Goal: Transaction & Acquisition: Purchase product/service

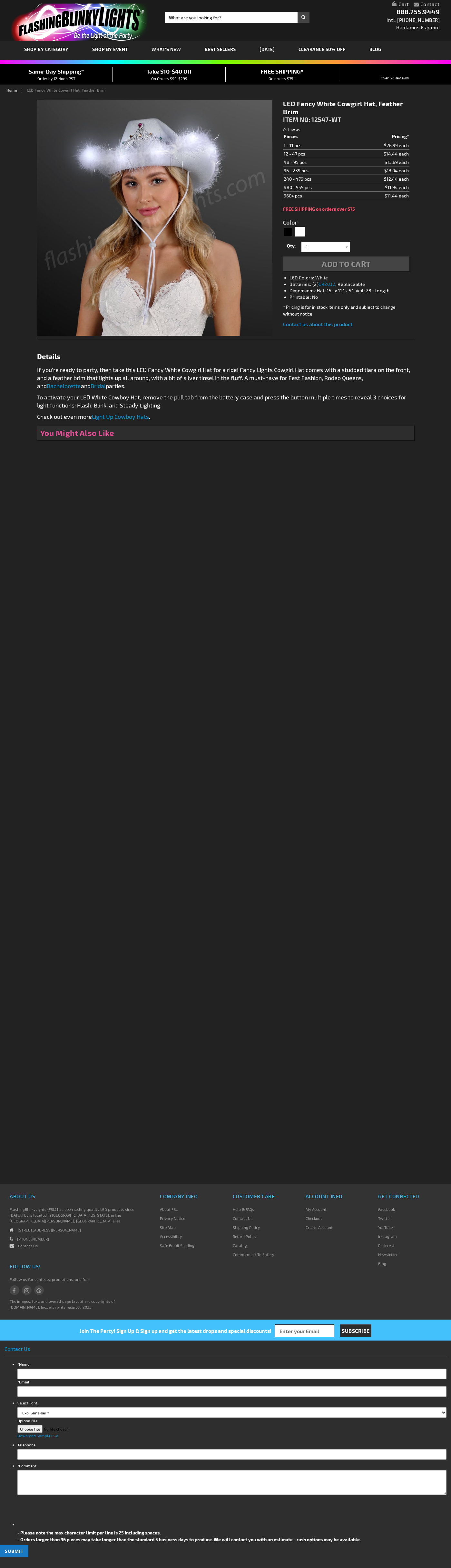
type input "5646"
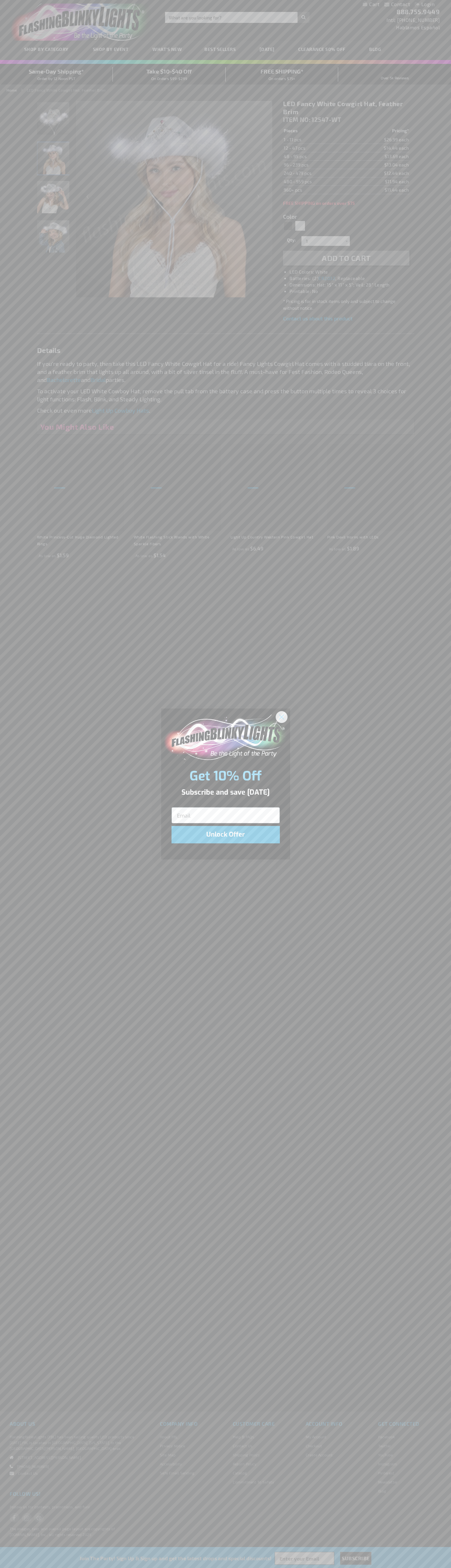
click at [282, 716] on icon "Close dialog" at bounding box center [281, 716] width 5 height 5
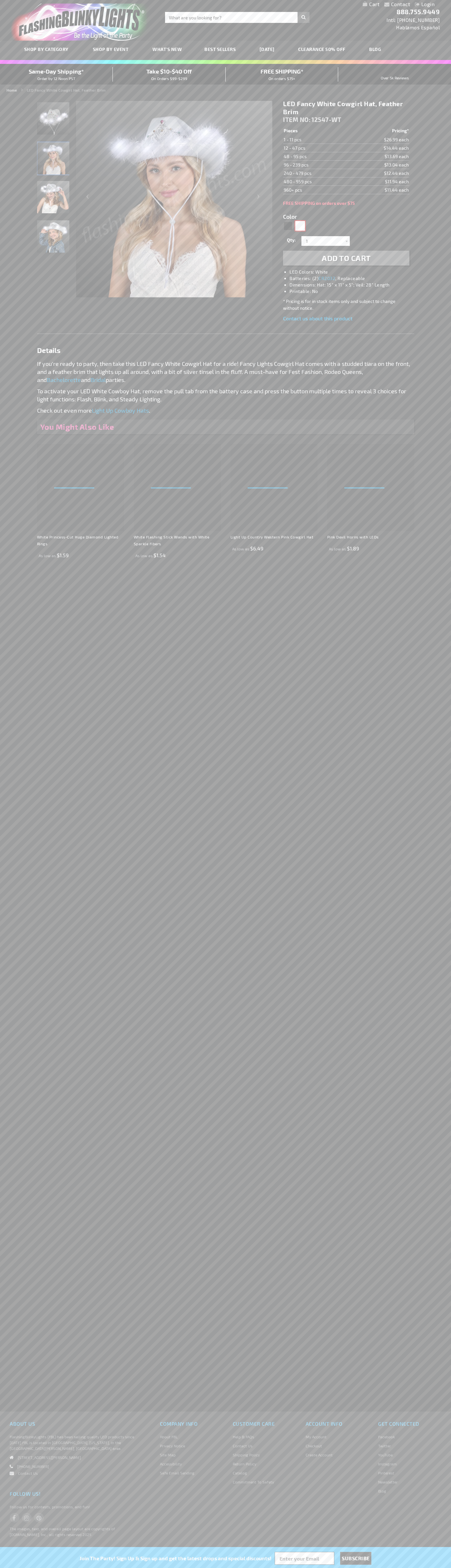
click at [300, 226] on div "White" at bounding box center [300, 226] width 10 height 10
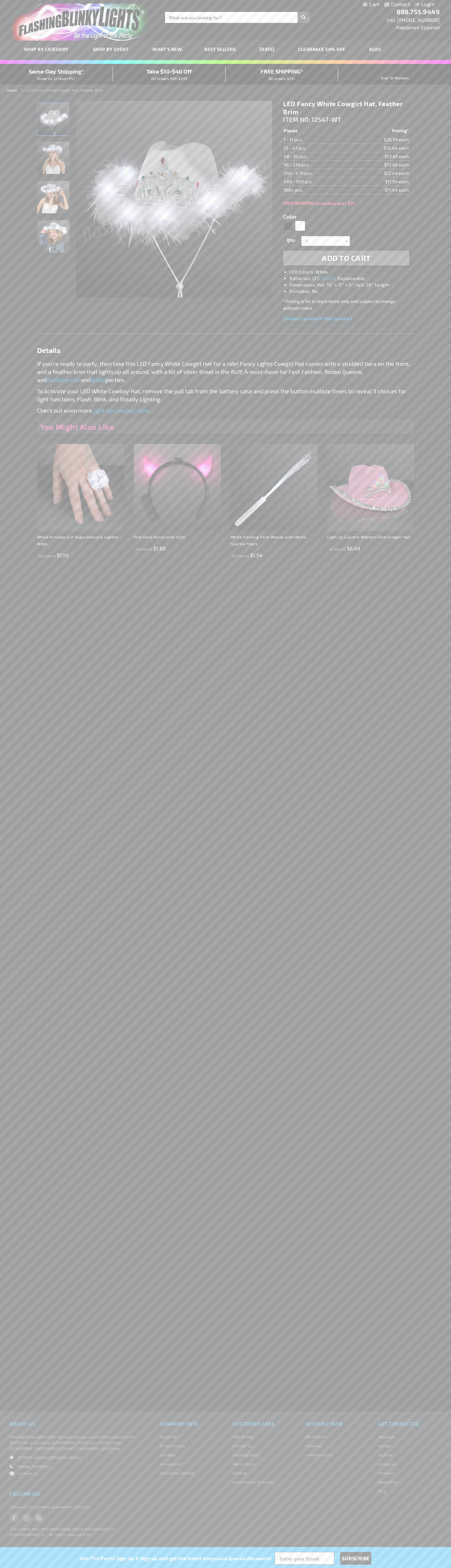
click at [346, 258] on span "Add to Cart" at bounding box center [346, 258] width 49 height 10
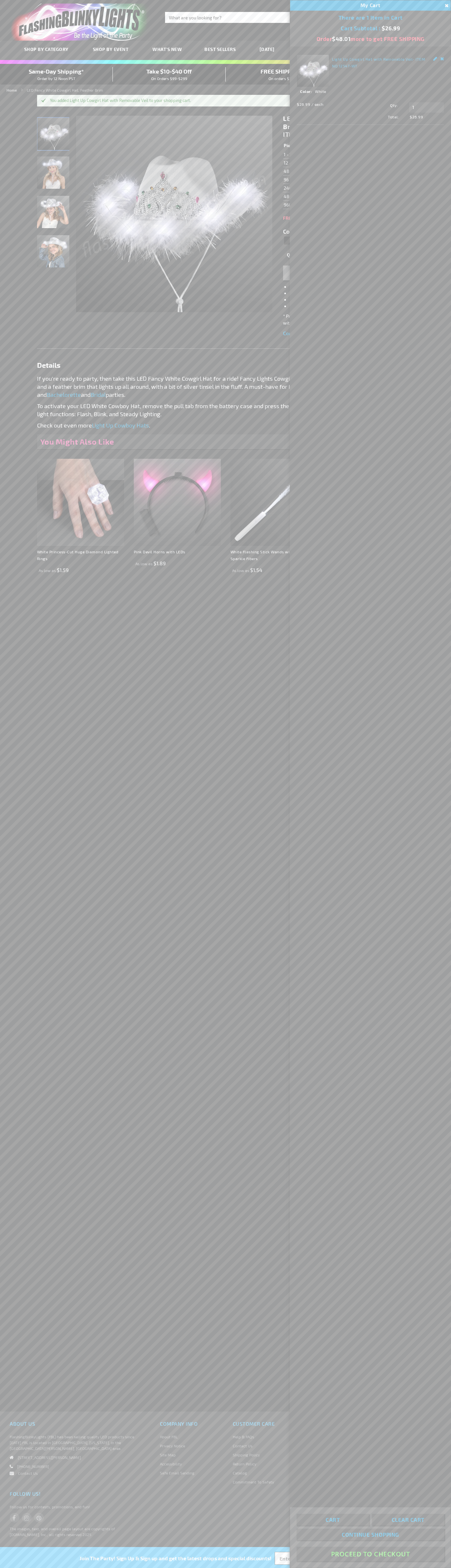
click at [370, 1554] on button "Proceed To Checkout" at bounding box center [370, 1553] width 148 height 15
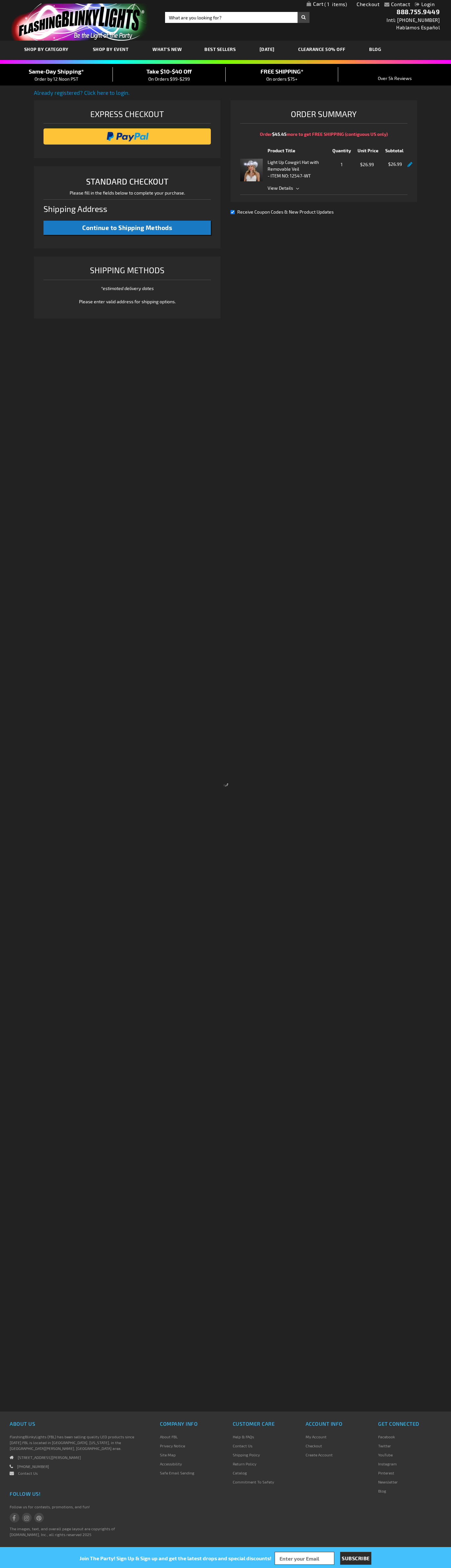
select select "US"
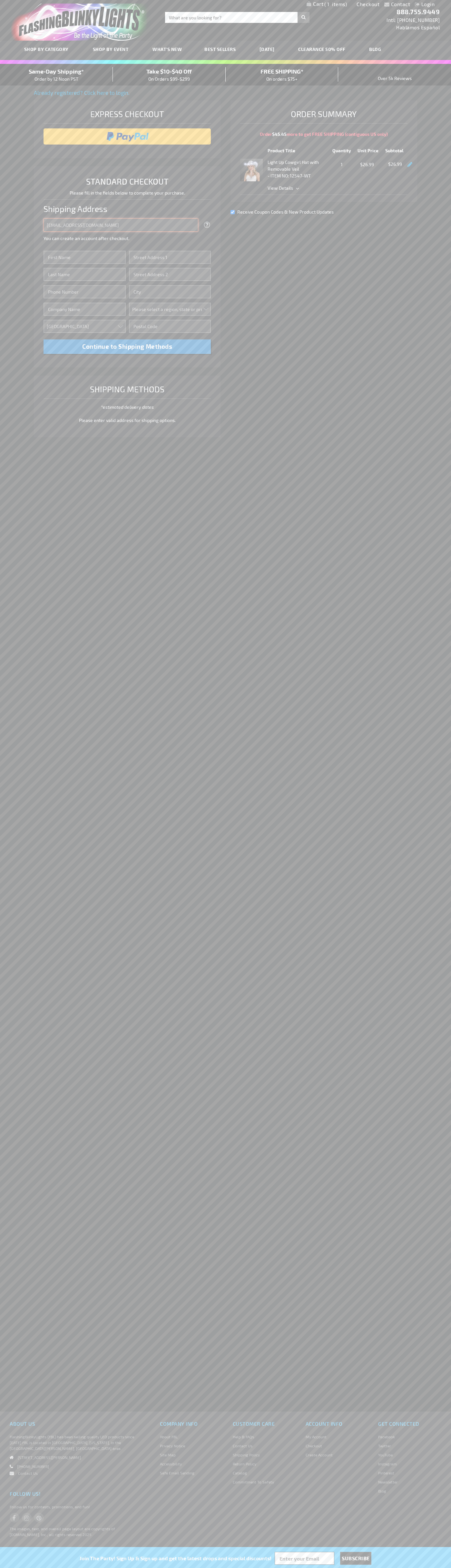
type input "[EMAIL_ADDRESS][DOMAIN_NAME]"
type input "[PERSON_NAME]"
type input "[STREET_ADDRESS][US_STATE]"
type input "First floor"
type input "austin"
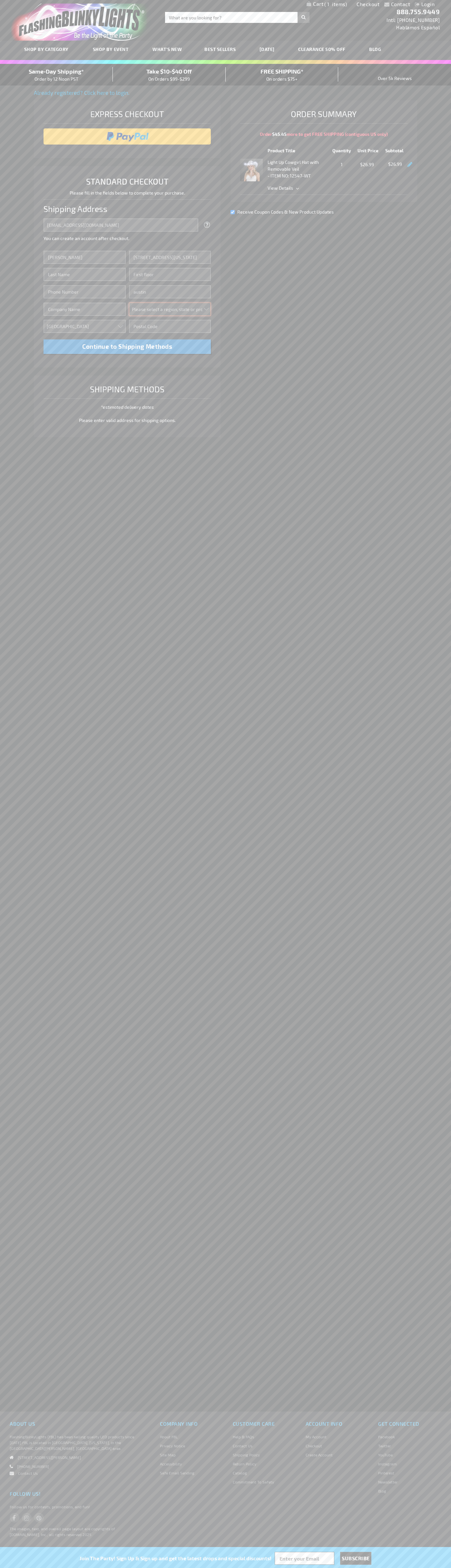
select select "57"
type input "78701"
type input "[PERSON_NAME]"
type input "6502530000"
type input "[PERSON_NAME]"
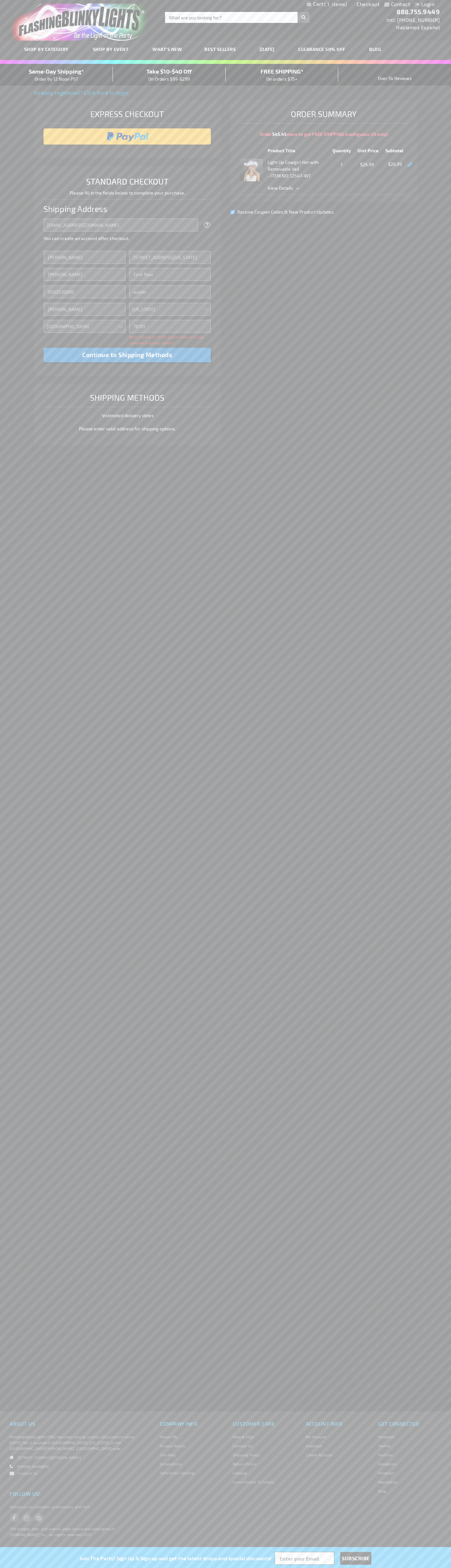
click at [56, 74] on div "Same-Day Shipping* Order by 12 Noon PST" at bounding box center [56, 74] width 113 height 15
click at [127, 136] on input "image" at bounding box center [127, 135] width 161 height 13
